Goal: Task Accomplishment & Management: Use online tool/utility

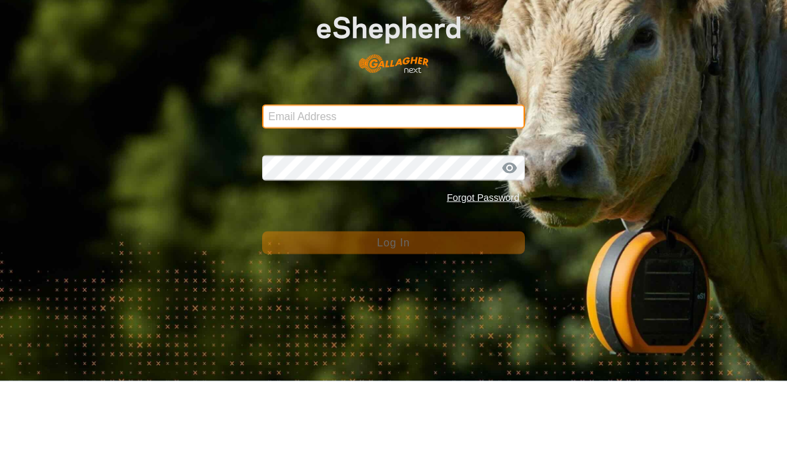
type input "[EMAIL_ADDRESS][DOMAIN_NAME]"
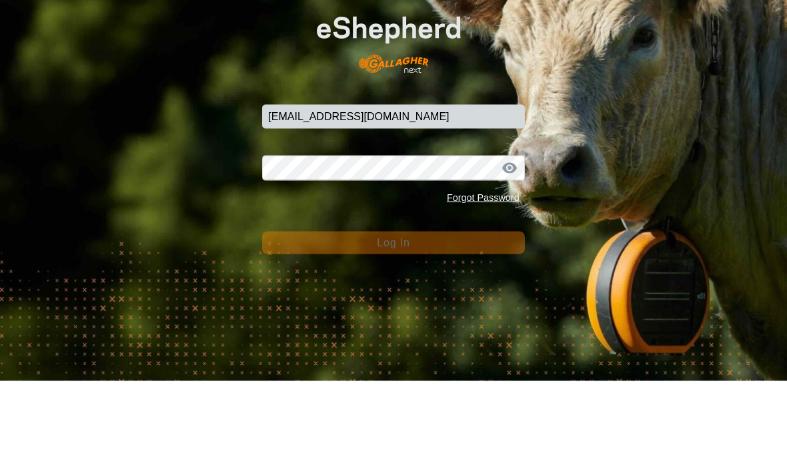
click at [393, 324] on button "Log In" at bounding box center [393, 335] width 262 height 23
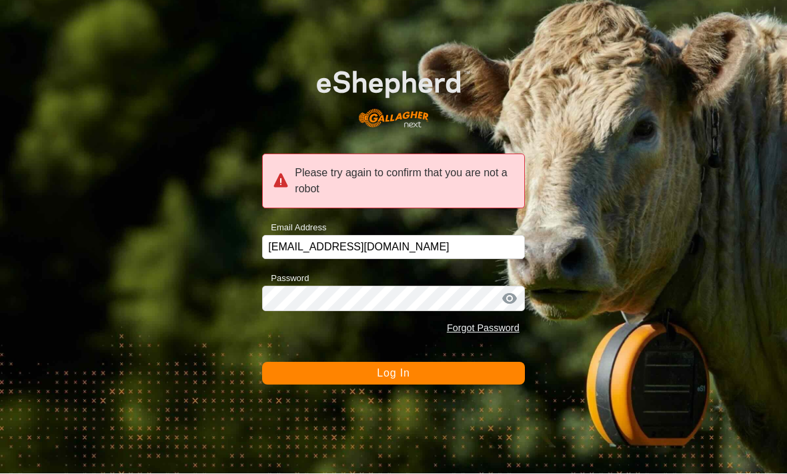
click at [478, 380] on button "Log In" at bounding box center [393, 373] width 262 height 23
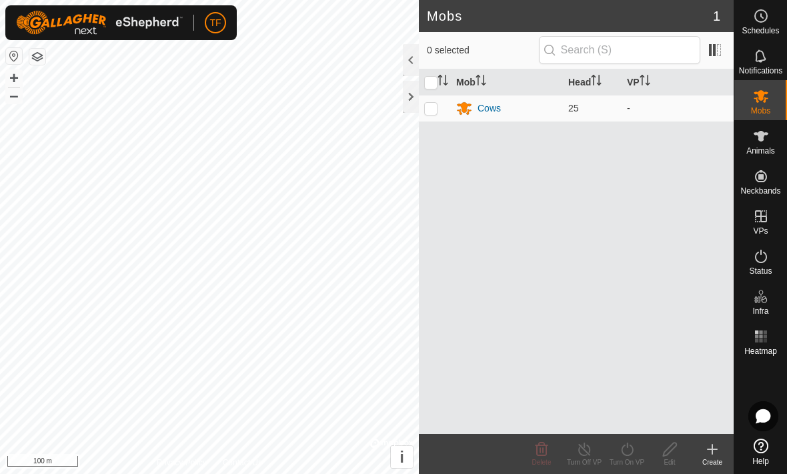
click at [415, 94] on div at bounding box center [411, 97] width 16 height 32
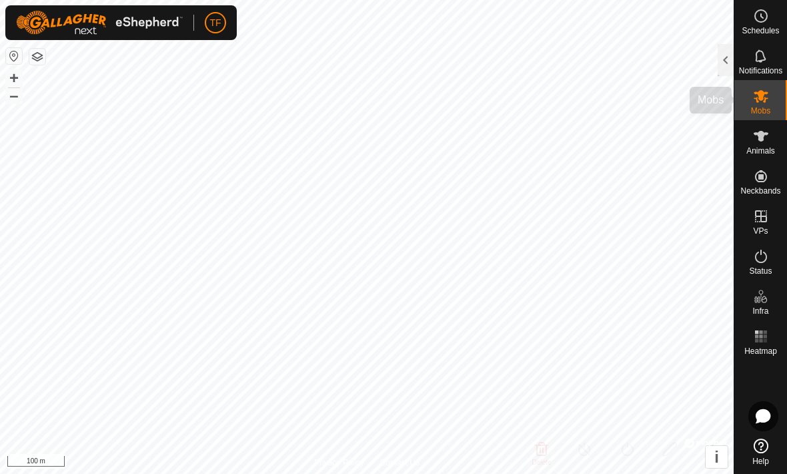
click at [766, 101] on icon at bounding box center [761, 96] width 16 height 16
click at [727, 63] on div at bounding box center [726, 60] width 16 height 32
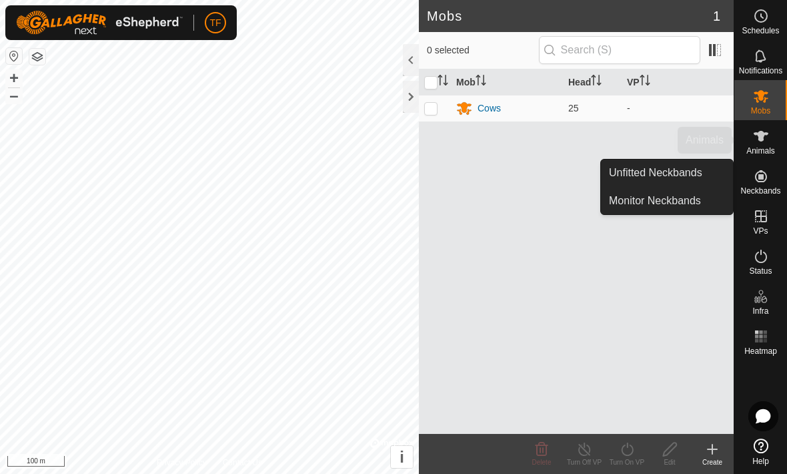
click at [766, 142] on icon at bounding box center [761, 136] width 16 height 16
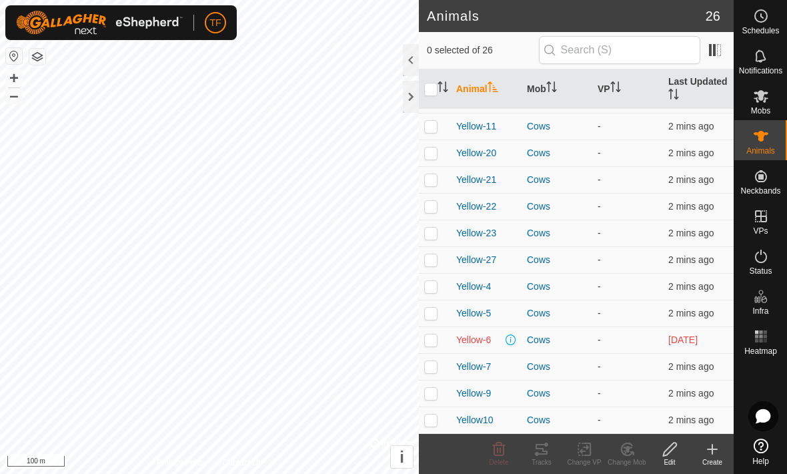
scroll to position [372, 0]
